Goal: Task Accomplishment & Management: Use online tool/utility

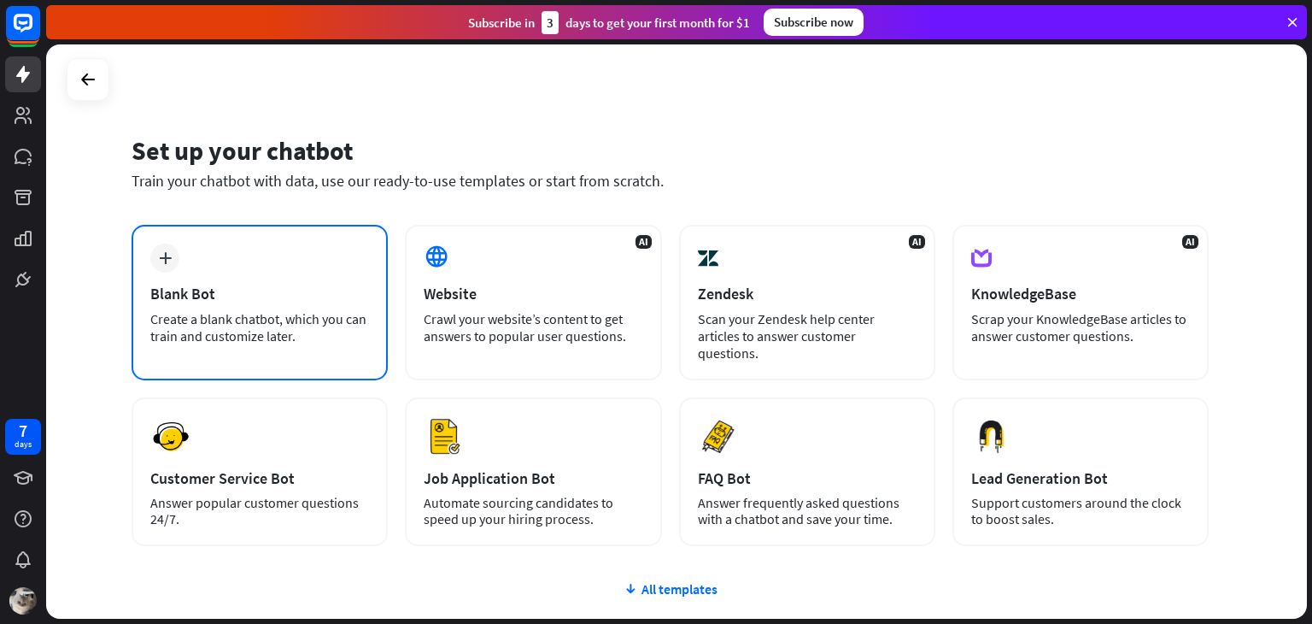
click at [300, 278] on div "plus Blank Bot Create a blank chatbot, which you can train and customize later." at bounding box center [260, 302] width 256 height 155
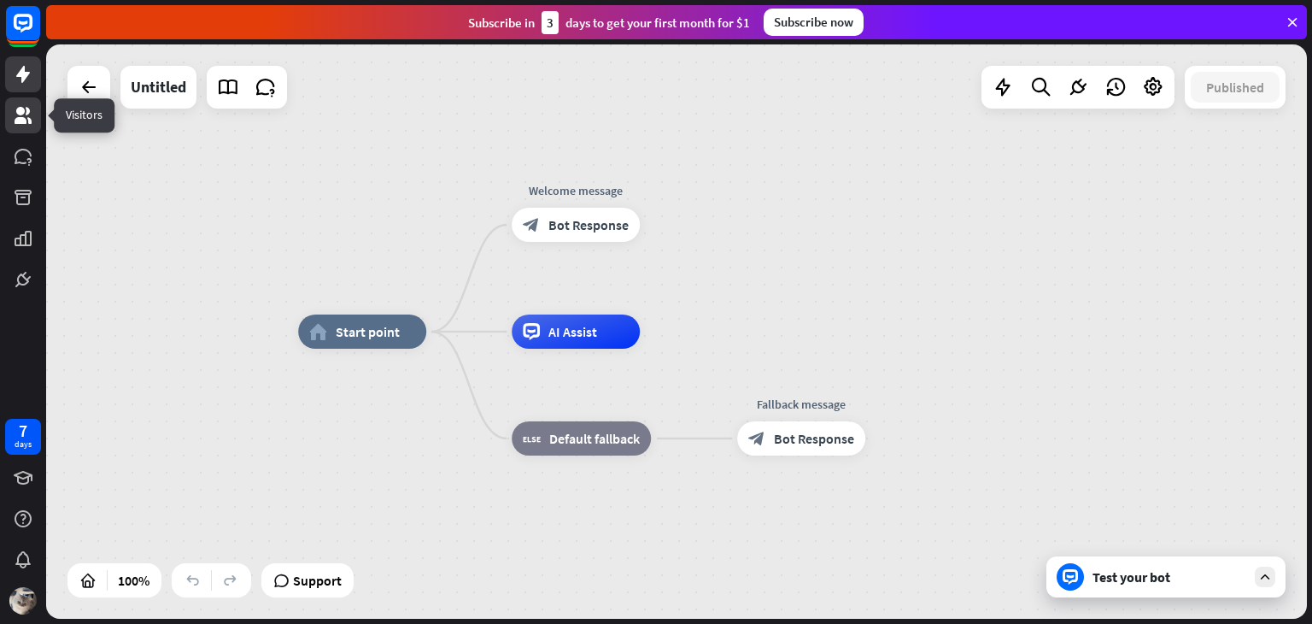
click at [27, 110] on icon at bounding box center [23, 115] width 17 height 17
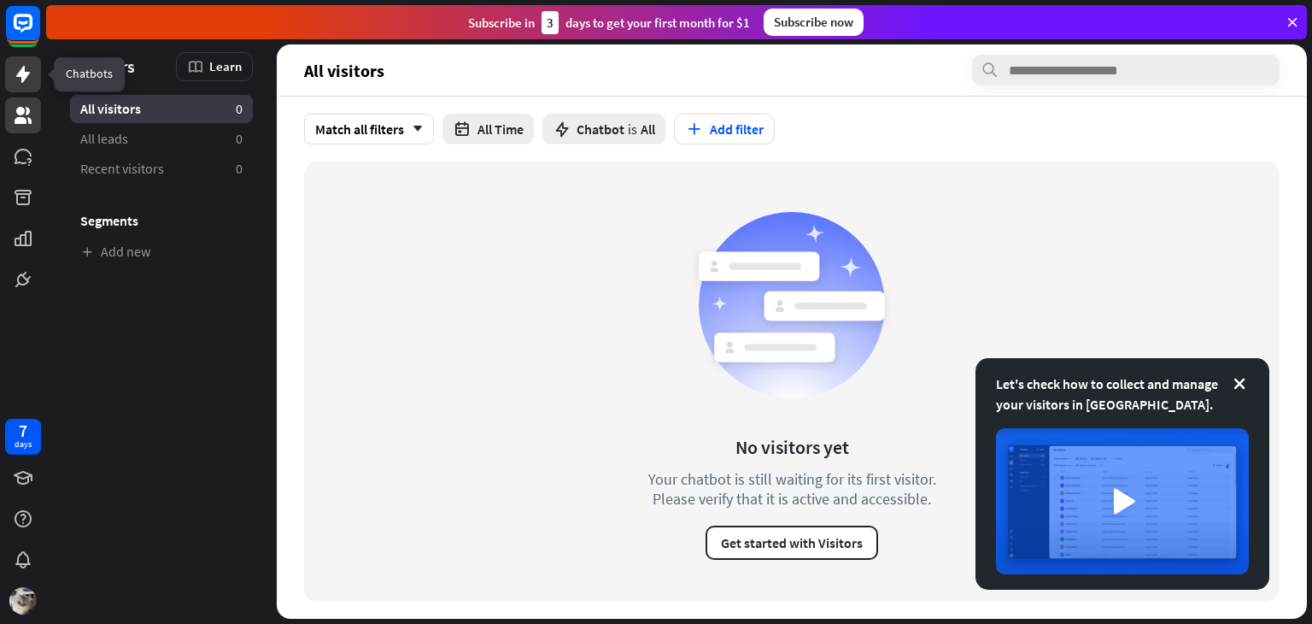
click at [21, 91] on link at bounding box center [23, 74] width 36 height 36
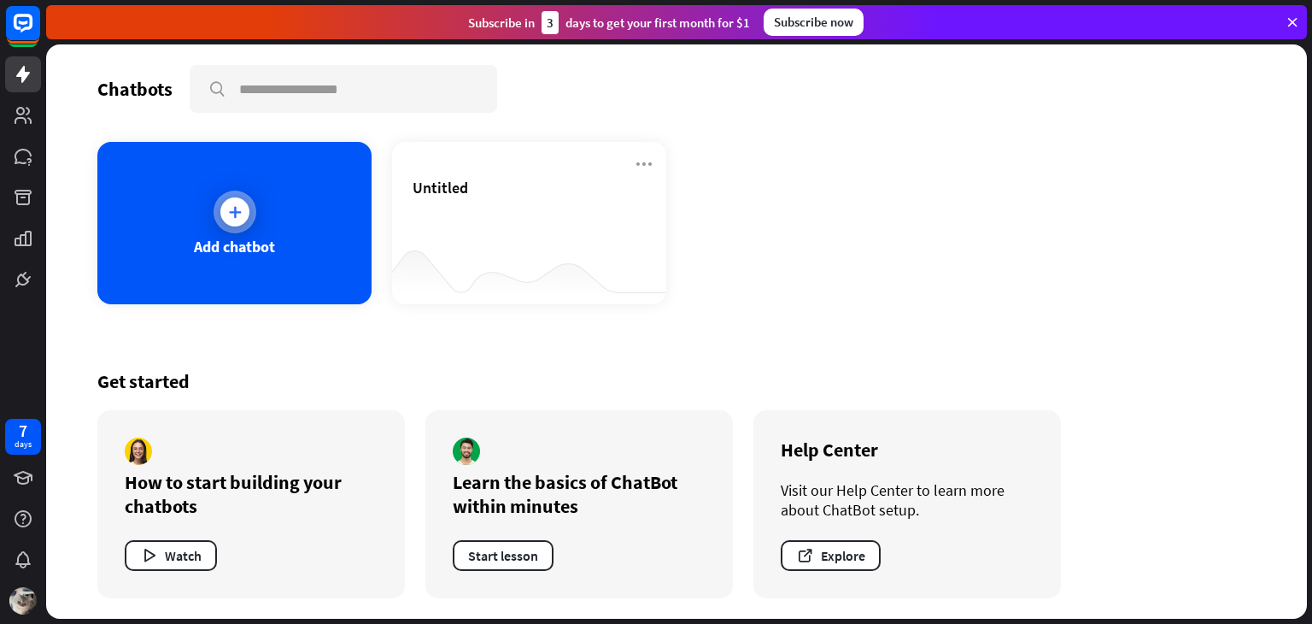
click at [249, 212] on div at bounding box center [235, 211] width 43 height 43
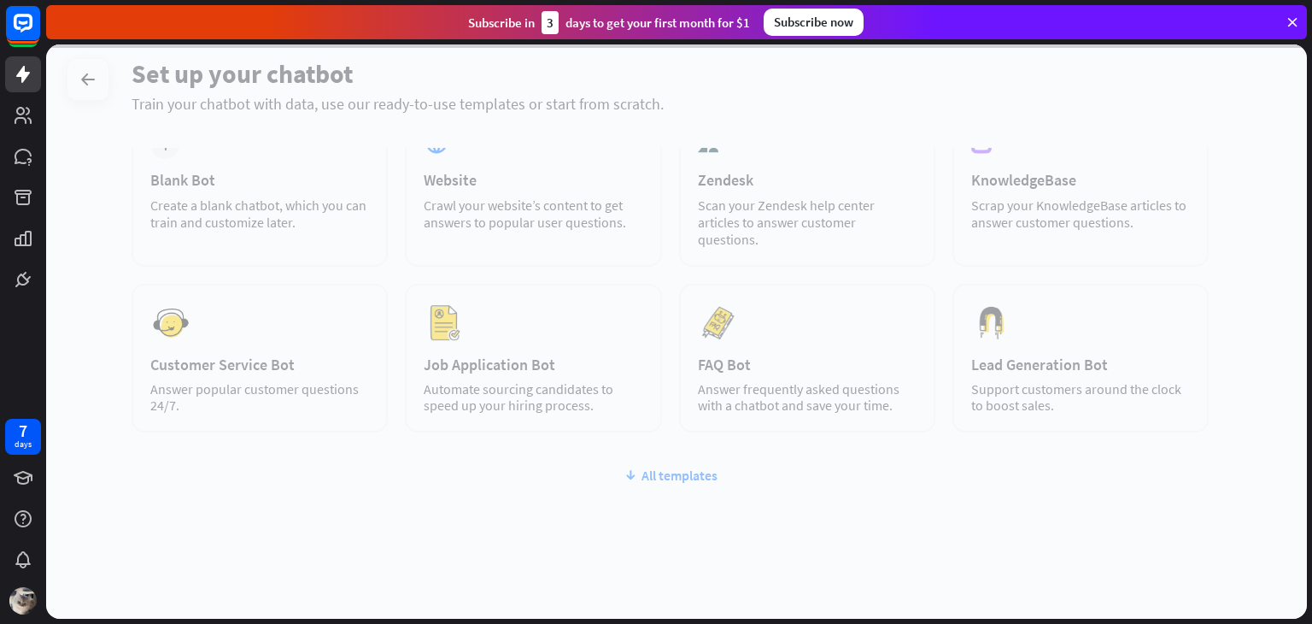
scroll to position [113, 0]
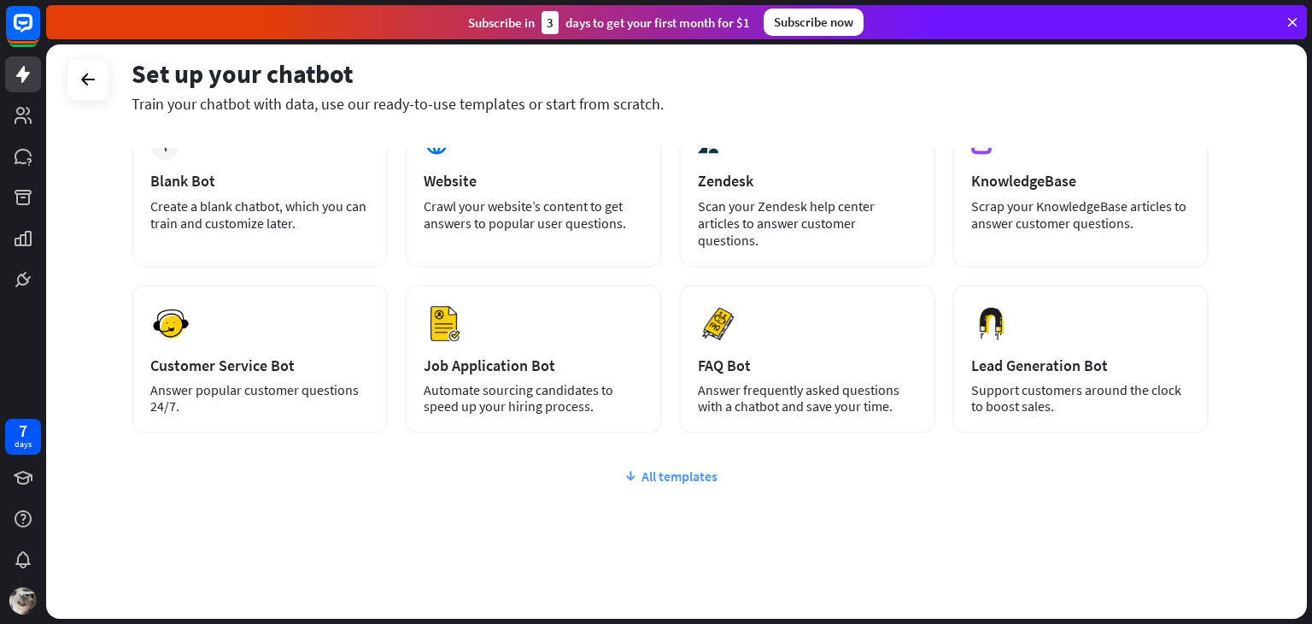
click at [682, 467] on div "All templates" at bounding box center [670, 475] width 1077 height 17
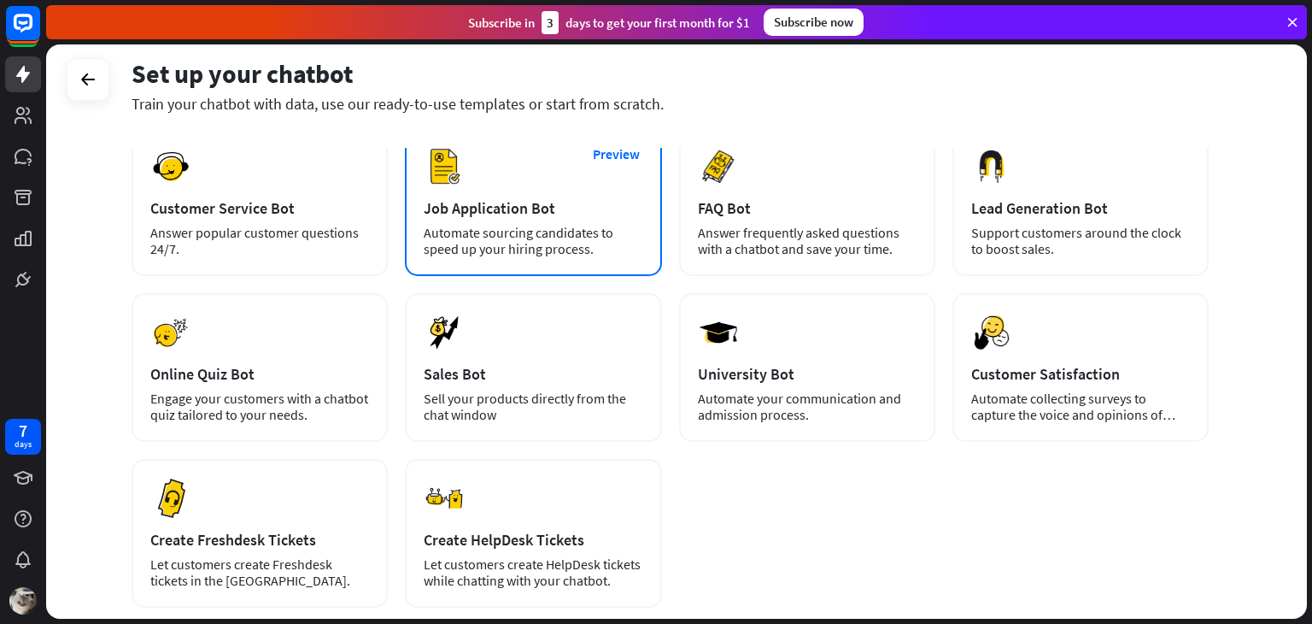
scroll to position [273, 0]
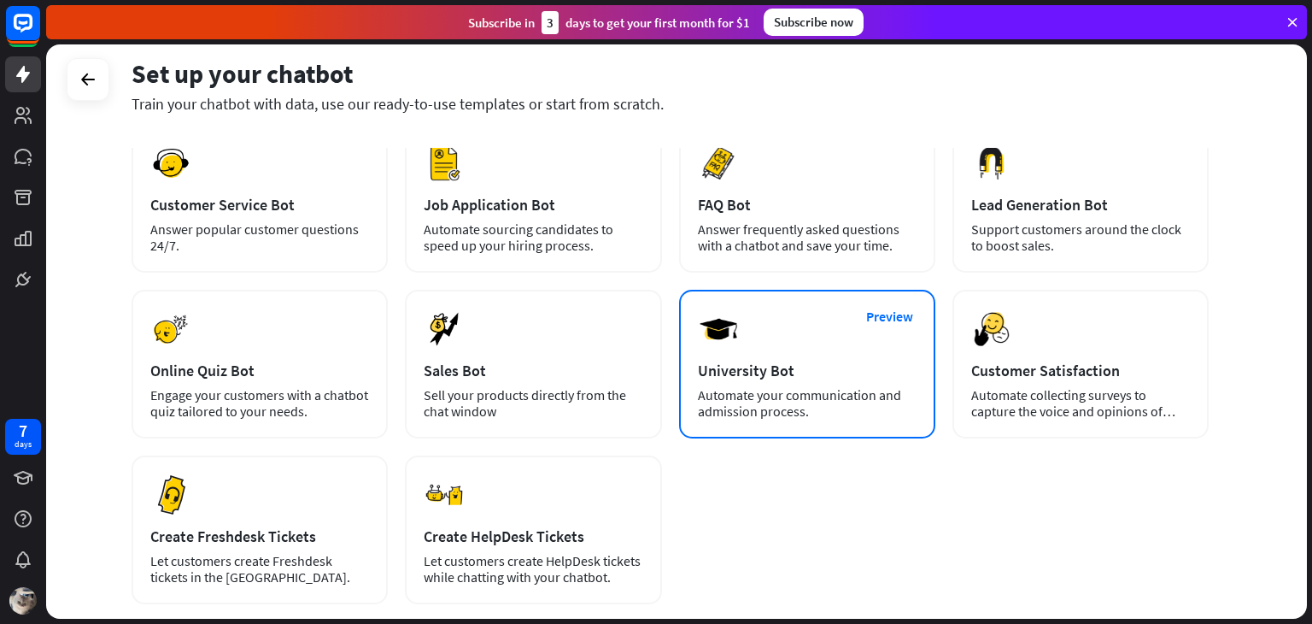
click at [789, 387] on div "Automate your communication and admission process." at bounding box center [807, 403] width 219 height 32
